Goal: Entertainment & Leisure: Consume media (video, audio)

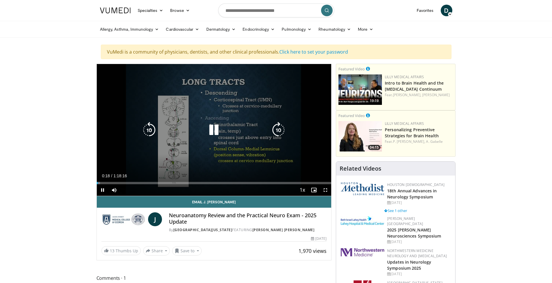
click at [209, 125] on icon "Video Player" at bounding box center [214, 130] width 16 height 16
click at [212, 130] on icon "Video Player" at bounding box center [214, 130] width 16 height 16
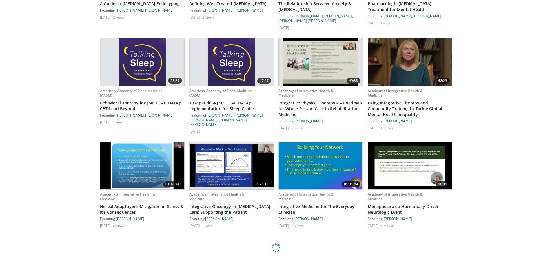
scroll to position [1175, 0]
